Goal: Information Seeking & Learning: Learn about a topic

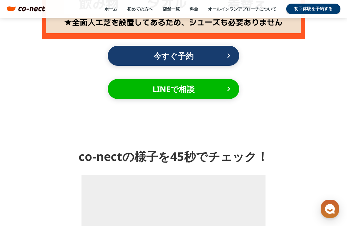
scroll to position [769, 0]
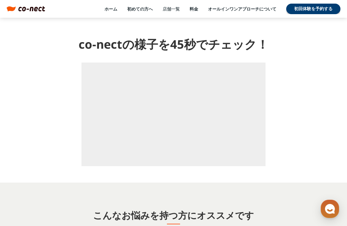
click at [168, 9] on link "店舗一覧" at bounding box center [171, 9] width 17 height 6
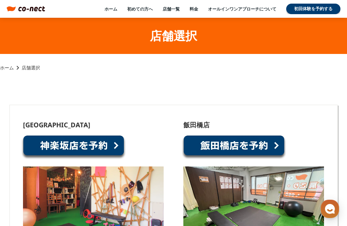
click at [110, 4] on div "ホーム 初めての方へ 店舗一覧 料金 オールインワンアプローチについて 初回体験を予約する" at bounding box center [193, 9] width 296 height 11
click at [110, 10] on link "ホーム" at bounding box center [111, 9] width 13 height 6
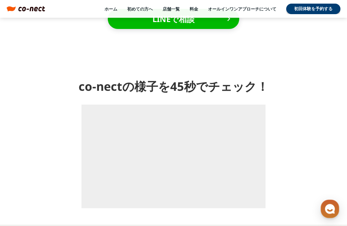
scroll to position [754, 0]
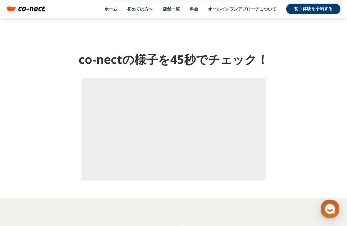
click at [241, 12] on div "ホーム 初めての方へ 店舗一覧 料金 オールインワンアプローチについて 初回体験を予約する" at bounding box center [193, 9] width 296 height 11
click at [235, 11] on link "オールインワンアプローチについて" at bounding box center [242, 9] width 68 height 6
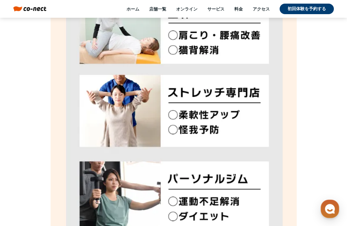
scroll to position [3107, 0]
